Goal: Check status: Check status

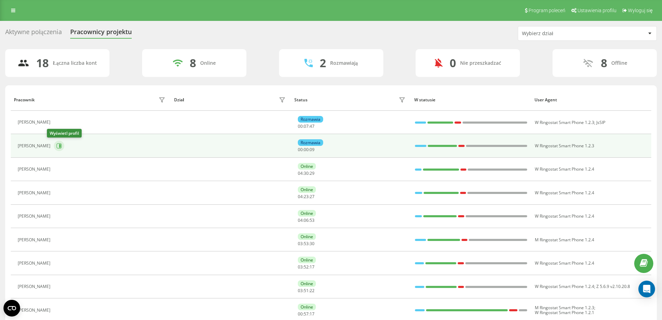
click at [56, 144] on icon at bounding box center [59, 146] width 6 height 6
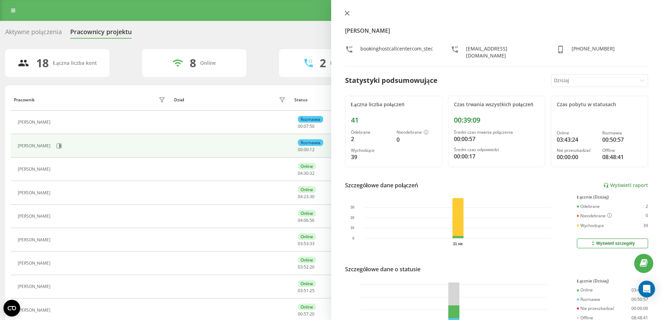
click at [347, 13] on icon at bounding box center [347, 13] width 5 height 5
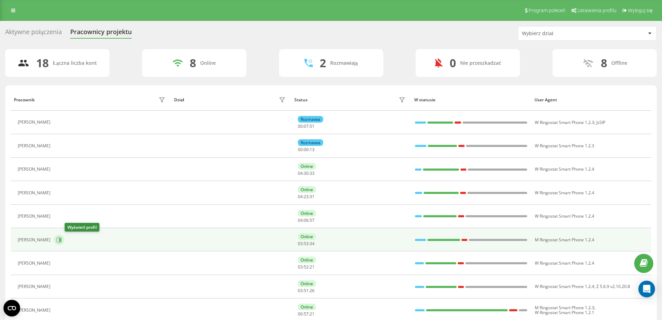
click at [62, 240] on icon at bounding box center [59, 240] width 6 height 6
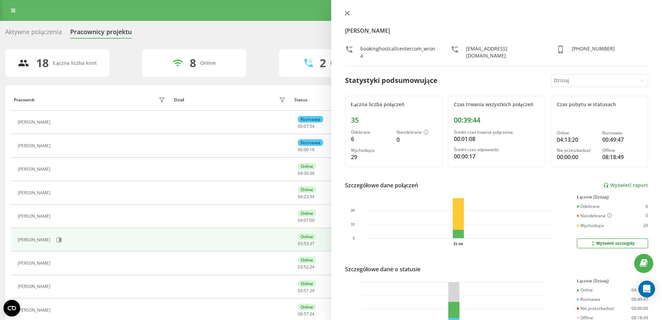
click at [346, 12] on icon at bounding box center [347, 13] width 4 height 4
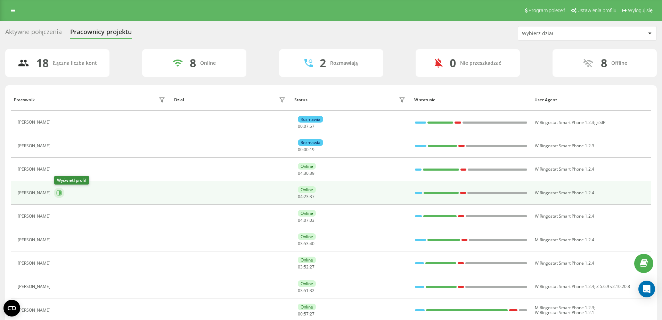
click at [57, 193] on icon at bounding box center [59, 193] width 6 height 6
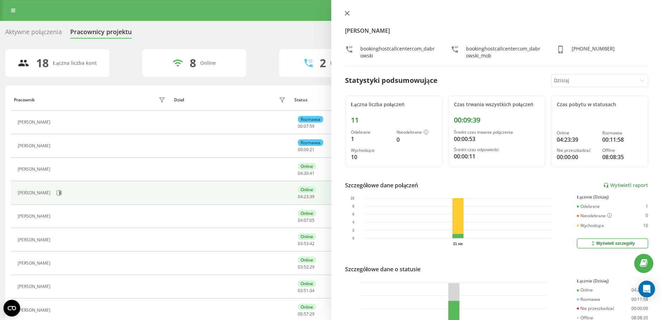
click at [345, 13] on icon at bounding box center [347, 13] width 5 height 5
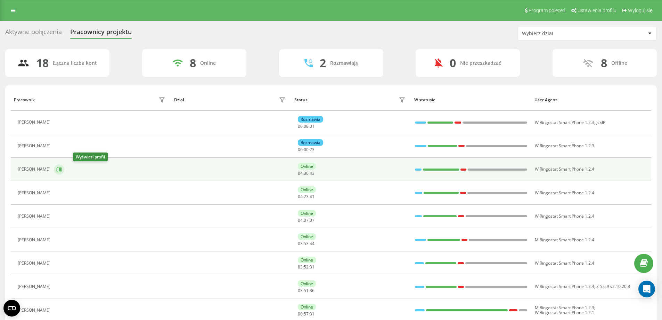
click at [61, 170] on icon at bounding box center [60, 168] width 2 height 3
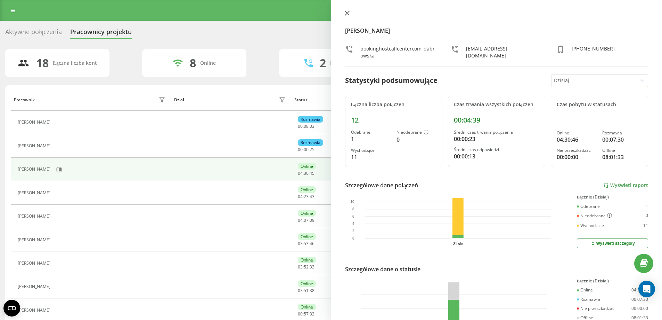
click at [346, 14] on icon at bounding box center [347, 13] width 5 height 5
